Goal: Task Accomplishment & Management: Manage account settings

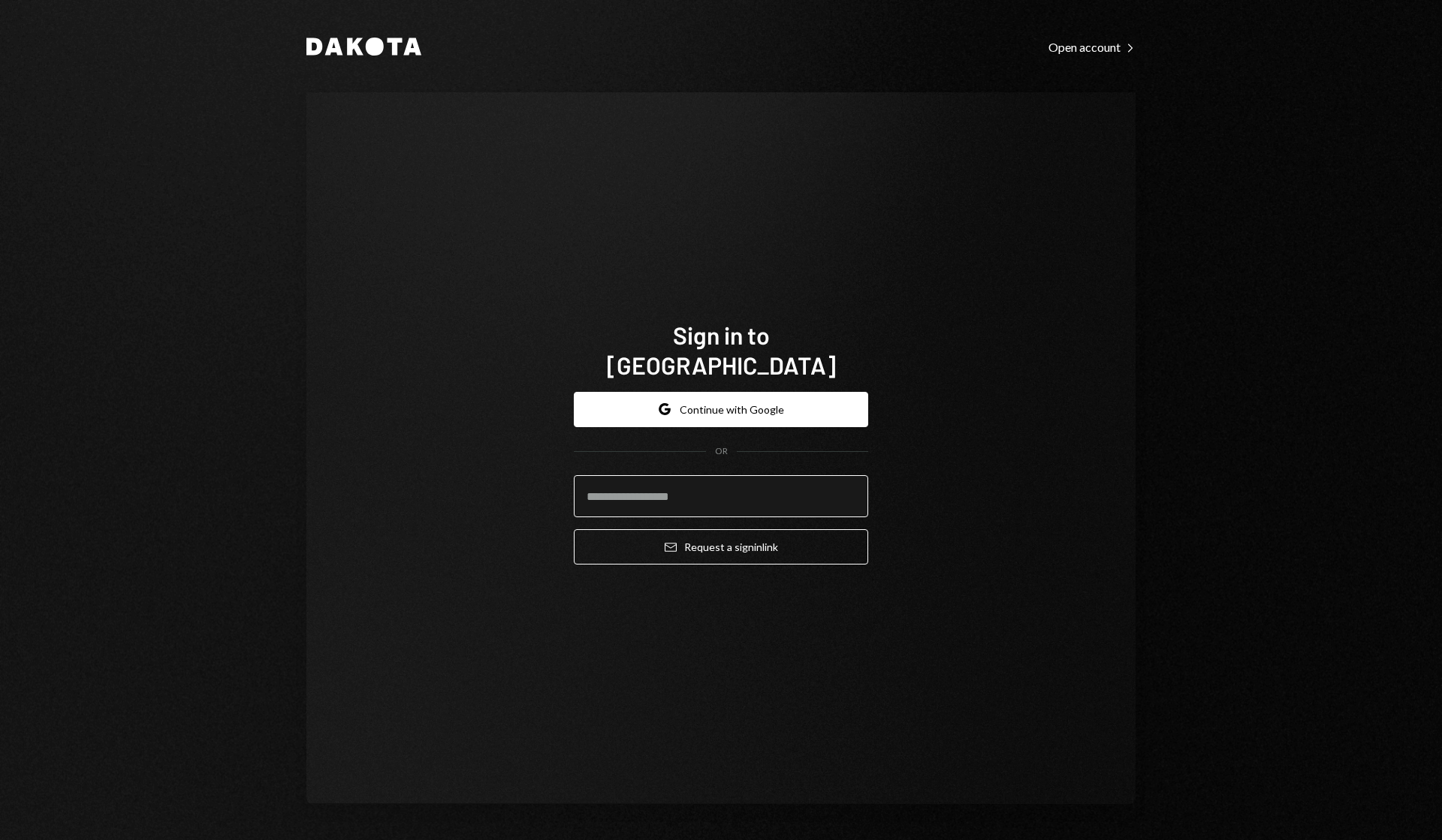
click at [653, 496] on input "email" at bounding box center [721, 496] width 295 height 42
click at [691, 484] on input "email" at bounding box center [721, 496] width 295 height 42
type input "**********"
click at [574, 529] on button "Email Request a sign in link" at bounding box center [721, 547] width 295 height 36
